Goal: Task Accomplishment & Management: Manage account settings

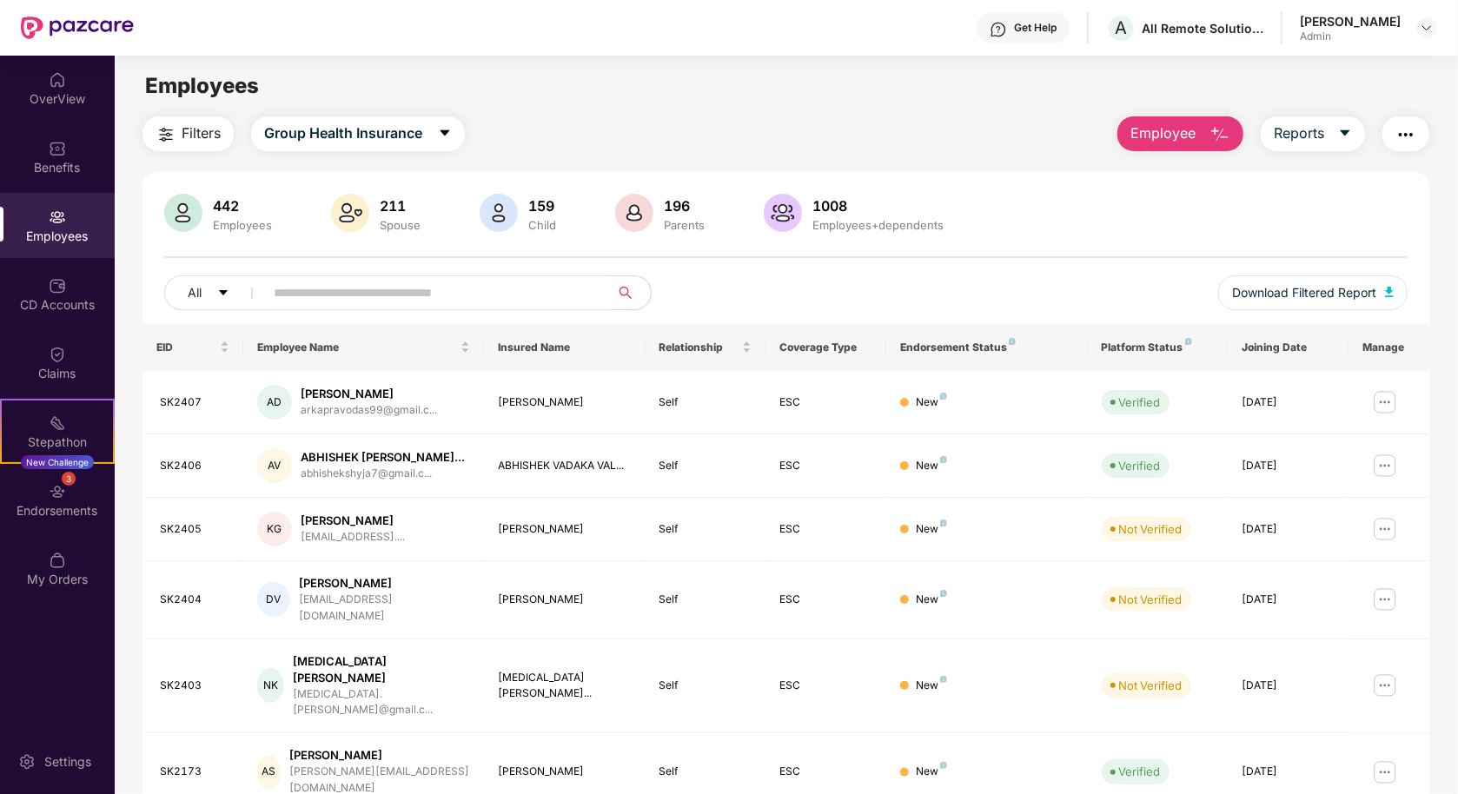
click at [387, 280] on input "text" at bounding box center [430, 293] width 312 height 26
type input "*****"
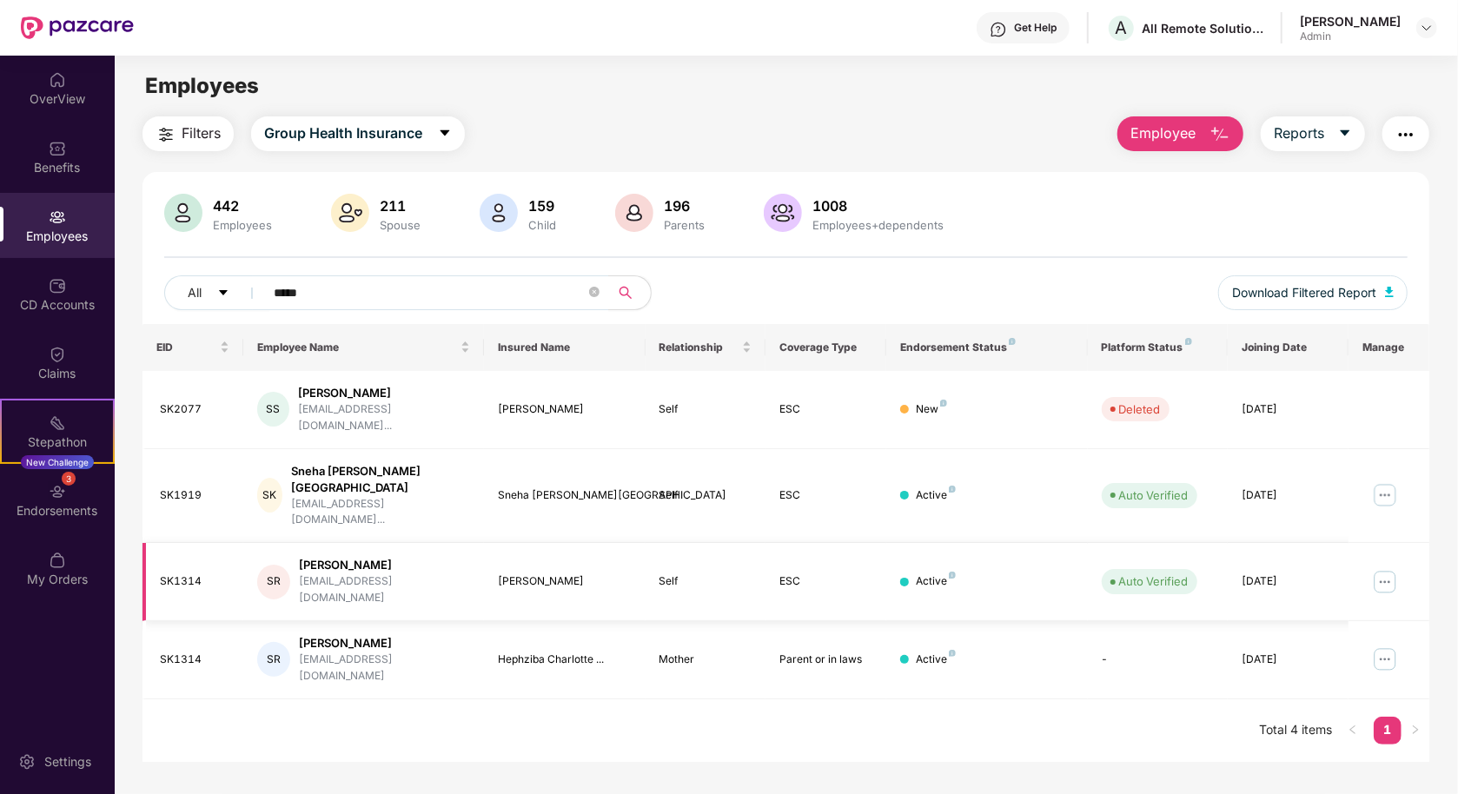
click at [1380, 568] on img at bounding box center [1385, 582] width 28 height 28
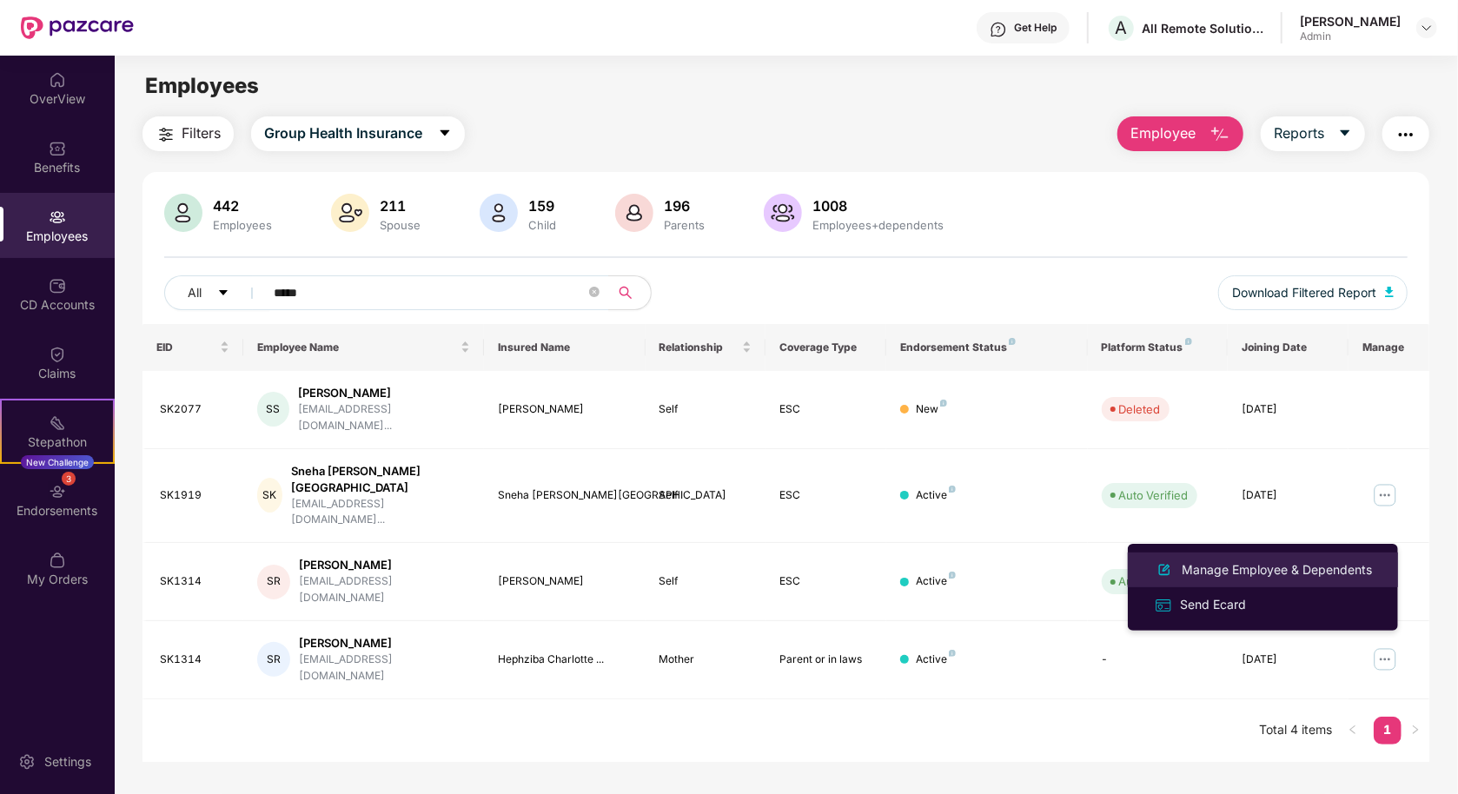
click at [1351, 561] on div "Manage Employee & Dependents" at bounding box center [1277, 570] width 197 height 19
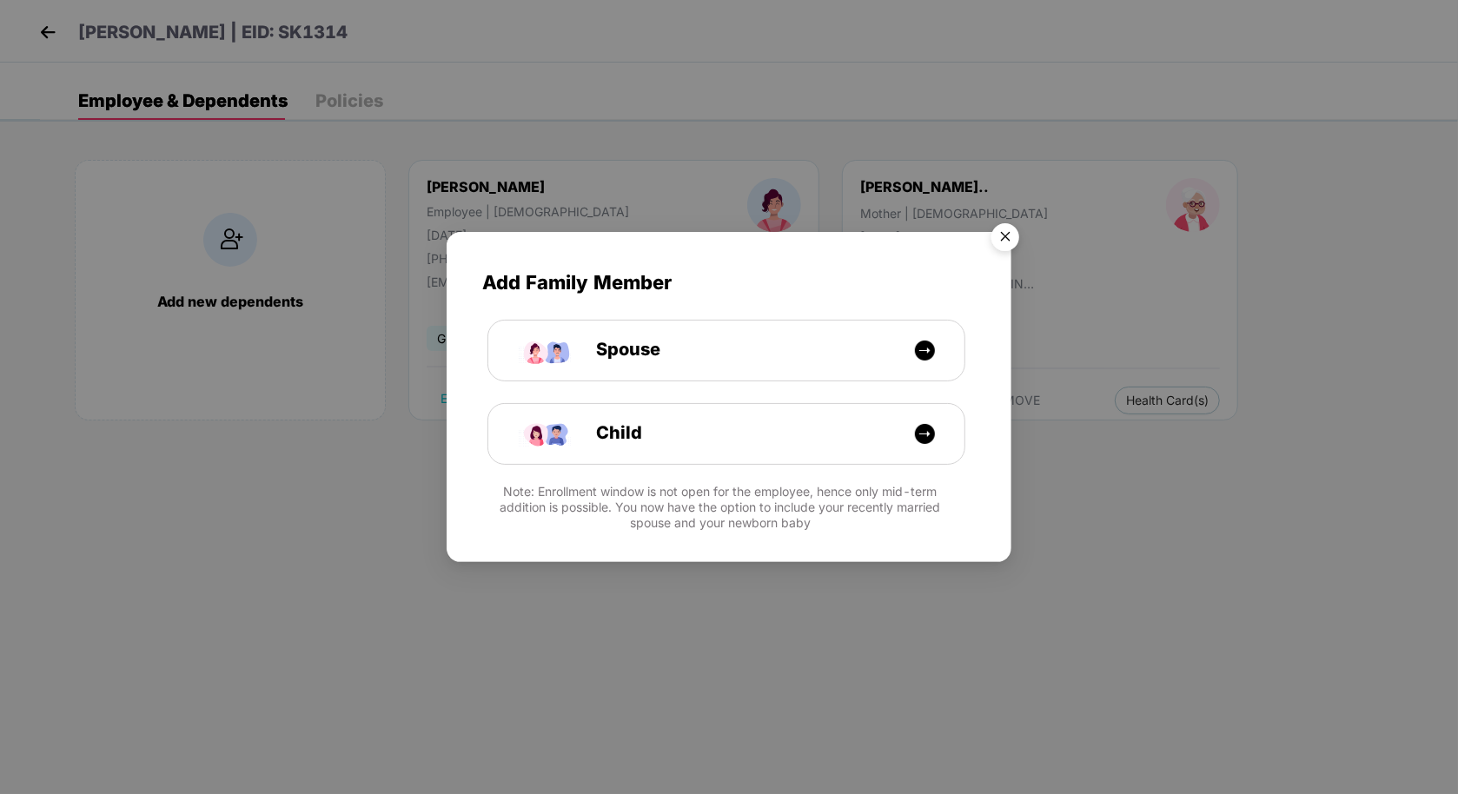
click at [1005, 233] on img "Close" at bounding box center [1005, 240] width 49 height 49
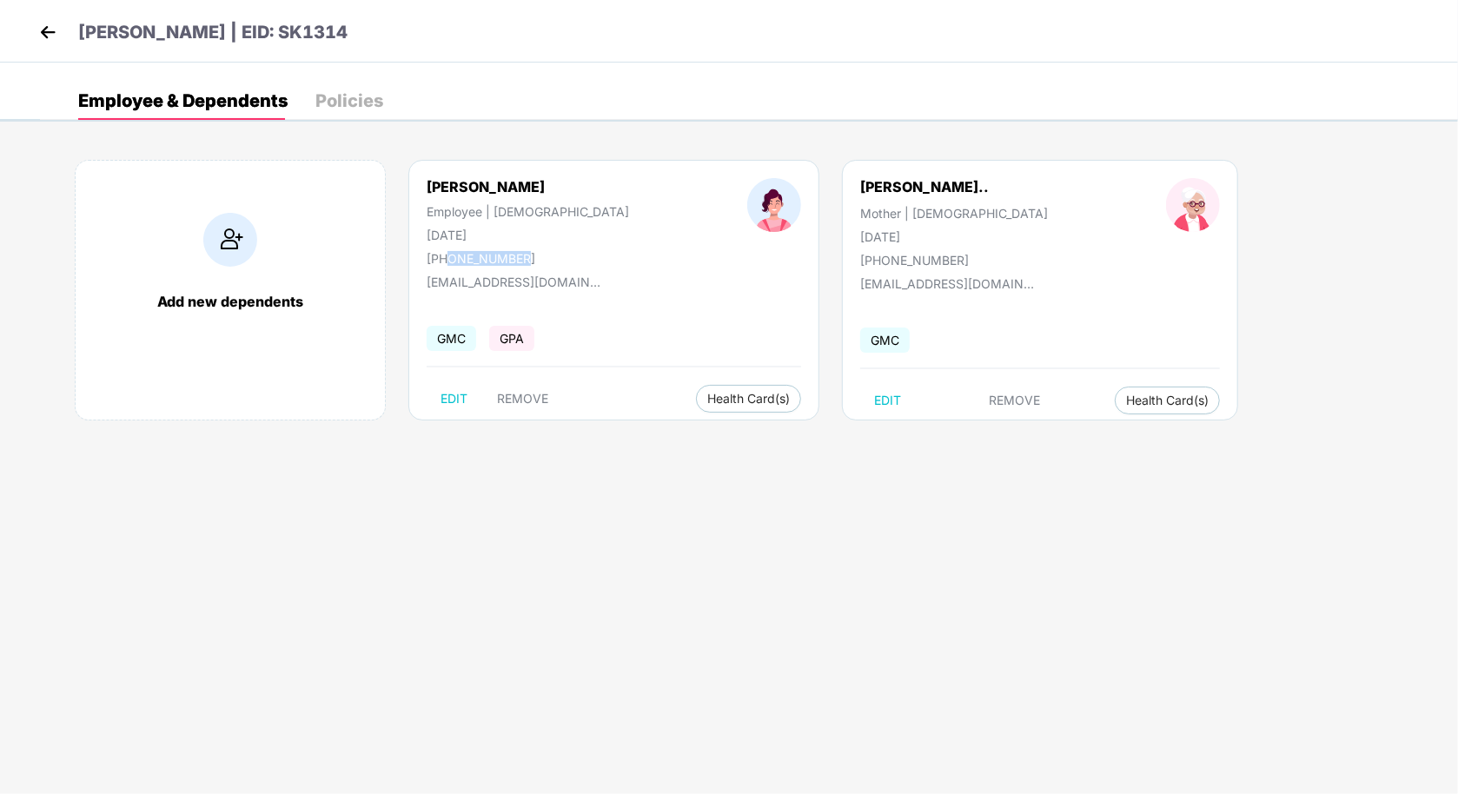
drag, startPoint x: 523, startPoint y: 254, endPoint x: 445, endPoint y: 253, distance: 78.2
click at [445, 253] on div "[PHONE_NUMBER]" at bounding box center [528, 258] width 203 height 15
copy div "9538739987"
click at [63, 28] on header "[PERSON_NAME] | EID: SK1314" at bounding box center [191, 34] width 313 height 31
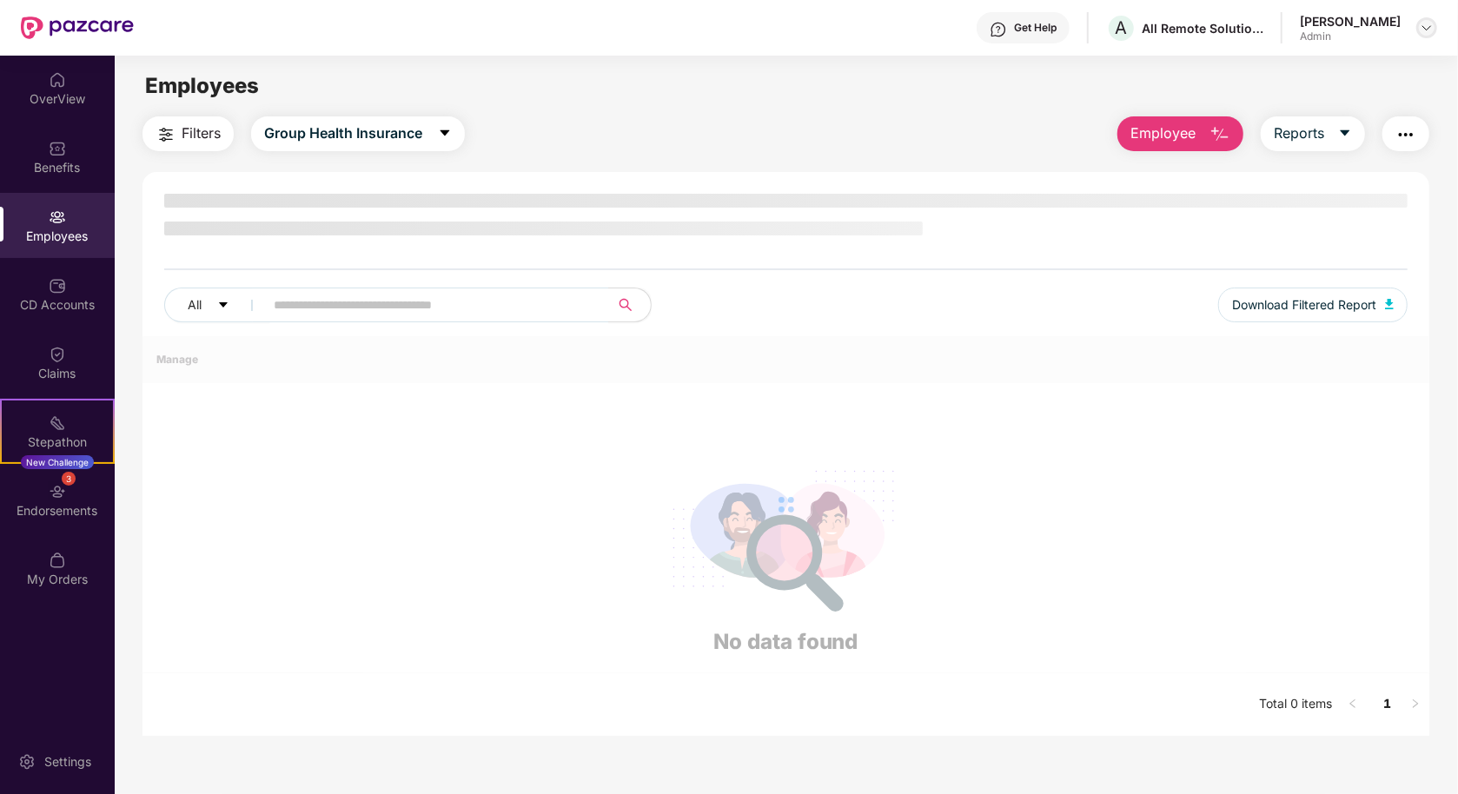
click at [1432, 31] on img at bounding box center [1427, 28] width 14 height 14
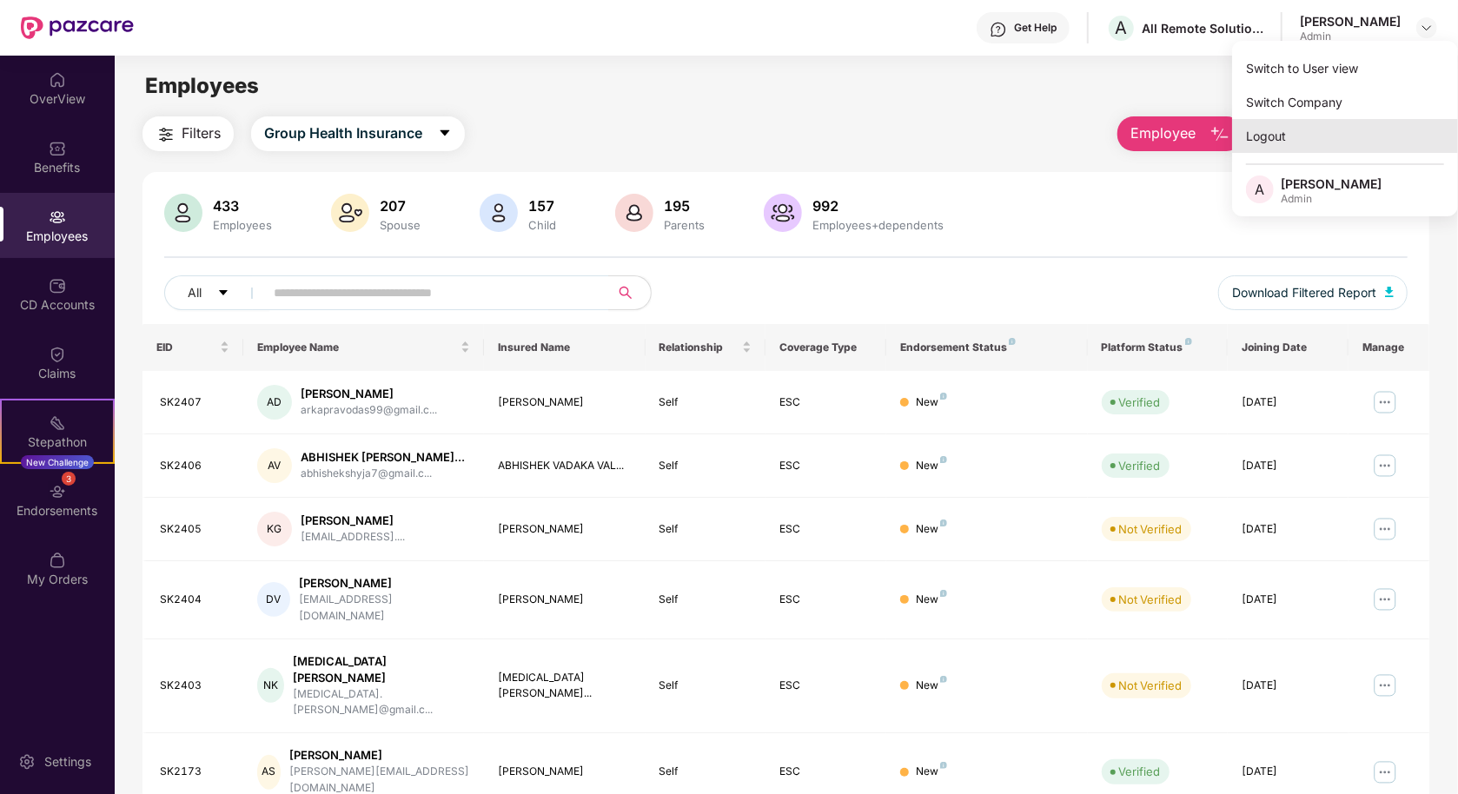
click at [1306, 140] on div "Logout" at bounding box center [1345, 136] width 226 height 34
